Goal: Task Accomplishment & Management: Manage account settings

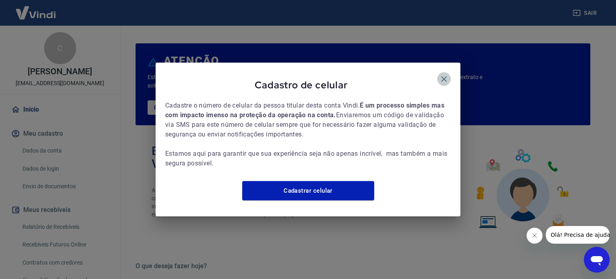
click at [446, 74] on icon "button" at bounding box center [444, 79] width 10 height 10
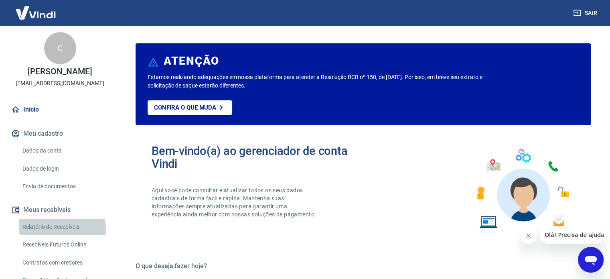
click at [47, 229] on link "Relatório de Recebíveis" at bounding box center [64, 227] width 91 height 16
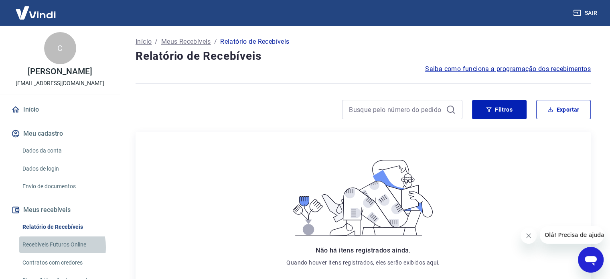
click at [47, 247] on link "Recebíveis Futuros Online" at bounding box center [64, 244] width 91 height 16
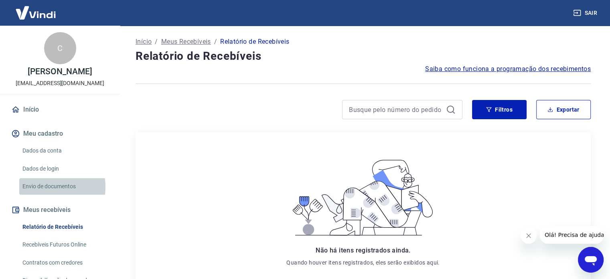
click at [48, 187] on link "Envio de documentos" at bounding box center [64, 186] width 91 height 16
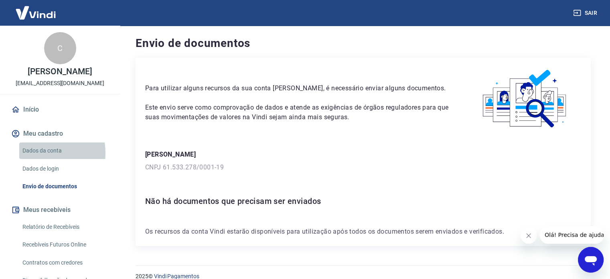
click at [33, 153] on link "Dados da conta" at bounding box center [64, 150] width 91 height 16
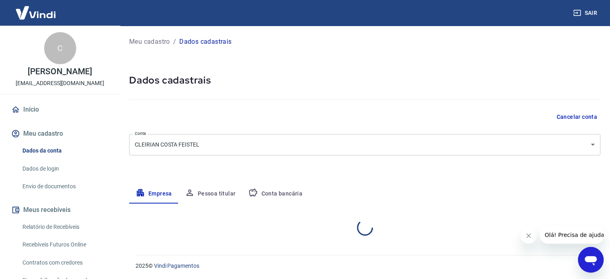
select select "RS"
select select "business"
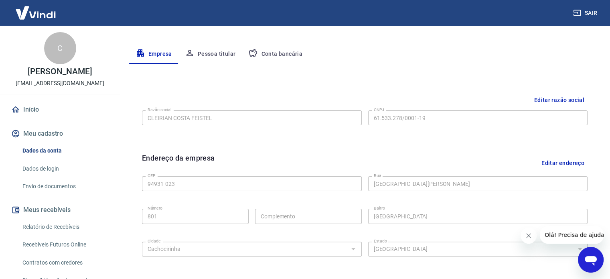
scroll to position [133, 0]
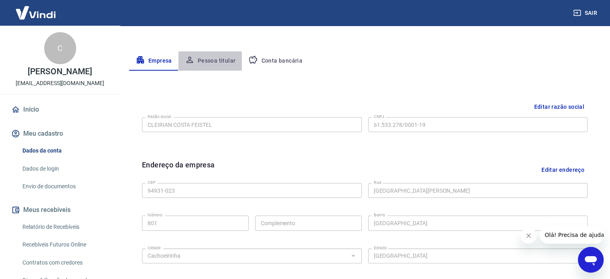
click at [208, 62] on button "Pessoa titular" at bounding box center [210, 60] width 64 height 19
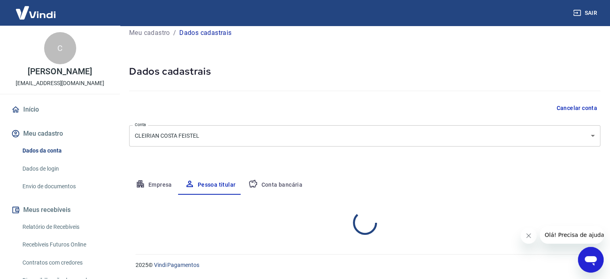
scroll to position [42, 0]
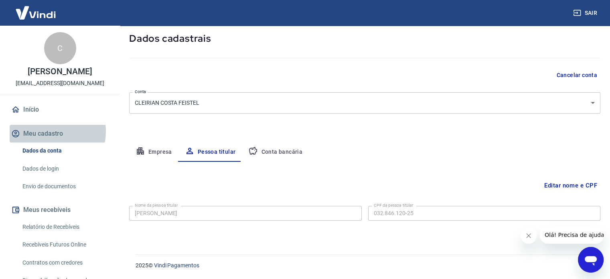
click at [50, 132] on button "Meu cadastro" at bounding box center [60, 134] width 101 height 18
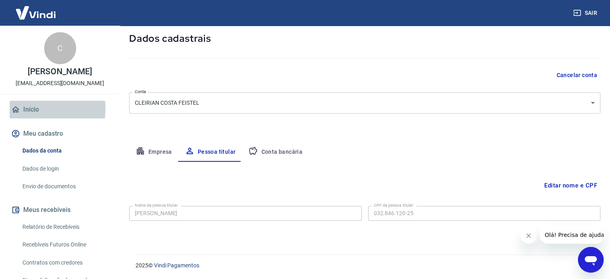
click at [32, 109] on link "Início" at bounding box center [60, 110] width 101 height 18
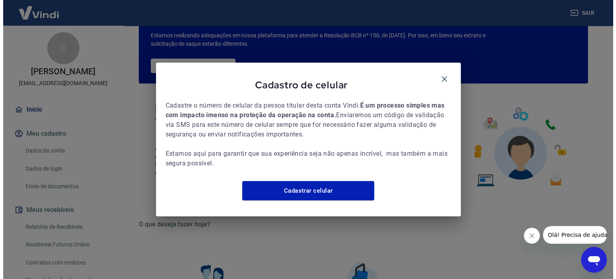
scroll to position [438, 0]
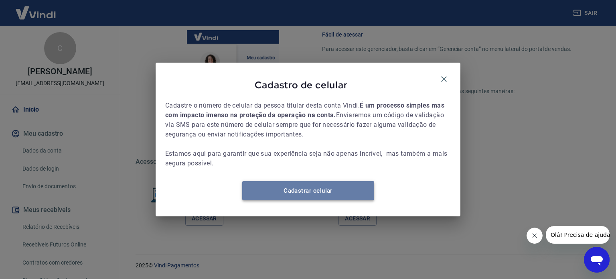
click at [300, 193] on link "Cadastrar celular" at bounding box center [308, 190] width 132 height 19
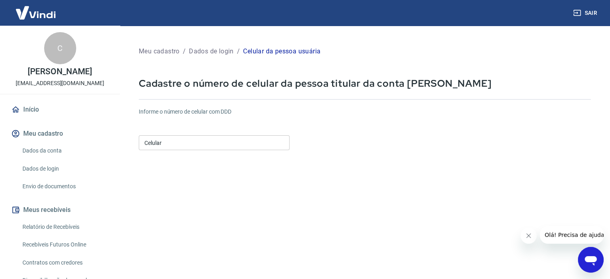
click at [180, 145] on input "Celular" at bounding box center [214, 142] width 151 height 15
type input "[PHONE_NUMBER]"
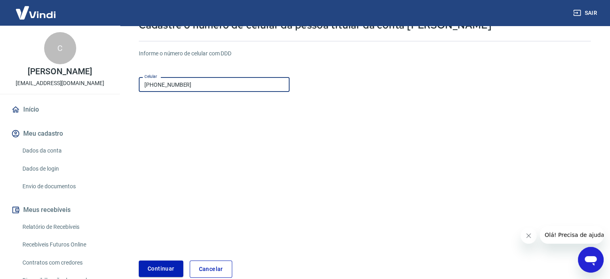
scroll to position [64, 0]
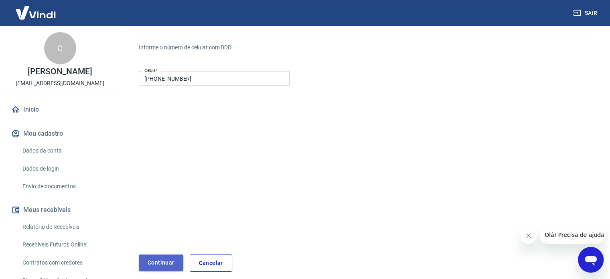
click at [158, 256] on button "Continuar" at bounding box center [161, 262] width 45 height 16
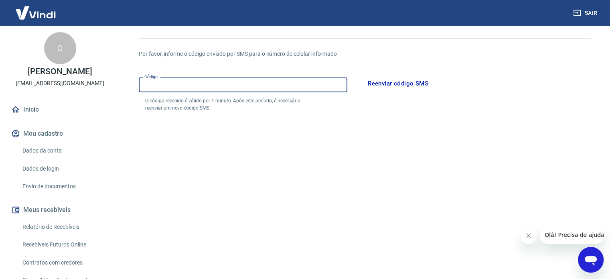
click at [230, 90] on input "Código" at bounding box center [243, 84] width 209 height 15
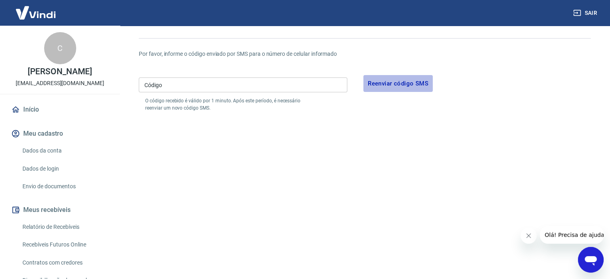
click at [388, 85] on button "Reenviar código SMS" at bounding box center [397, 83] width 69 height 17
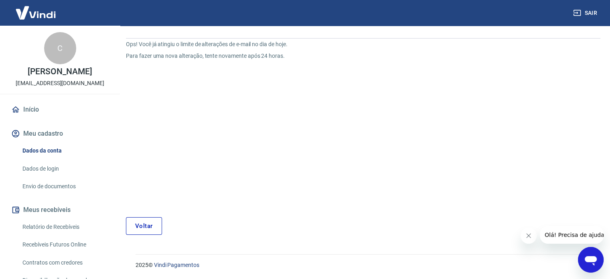
scroll to position [61, 0]
click at [141, 231] on link "Voltar" at bounding box center [144, 226] width 36 height 18
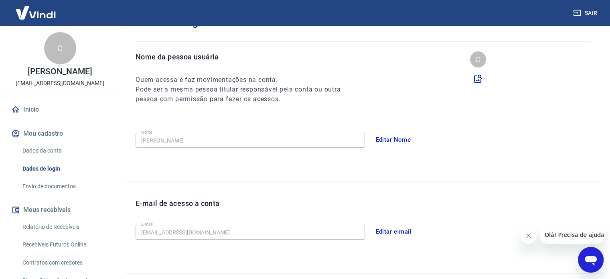
scroll to position [207, 0]
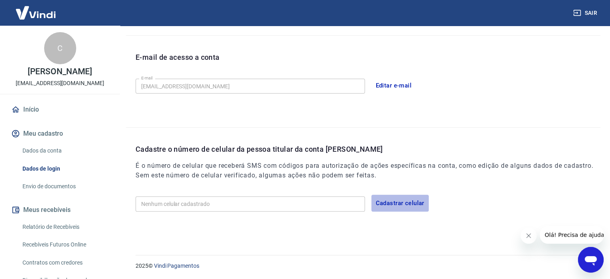
click at [391, 201] on button "Cadastrar celular" at bounding box center [399, 203] width 57 height 17
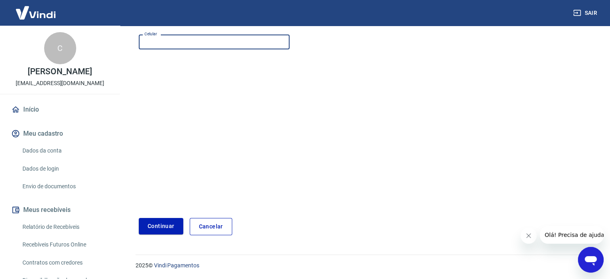
click at [252, 41] on input "Celular" at bounding box center [214, 41] width 151 height 15
type input "(51) 99369-6430"
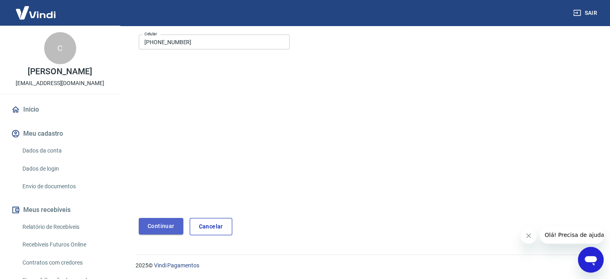
click at [157, 221] on button "Continuar" at bounding box center [161, 226] width 45 height 16
